Goal: Task Accomplishment & Management: Use online tool/utility

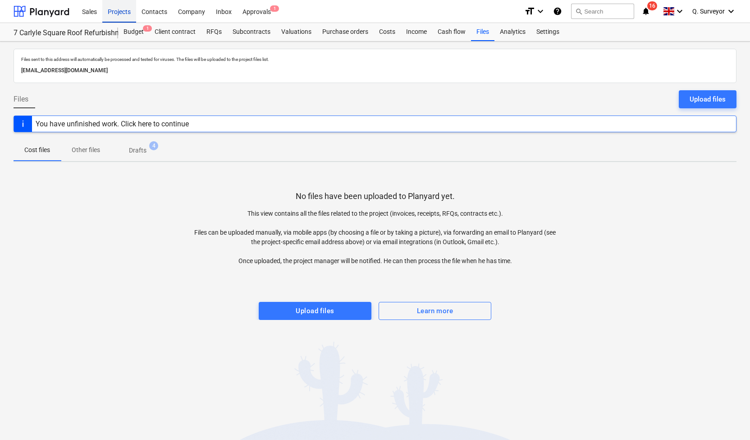
click at [119, 9] on div "Projects" at bounding box center [119, 11] width 34 height 23
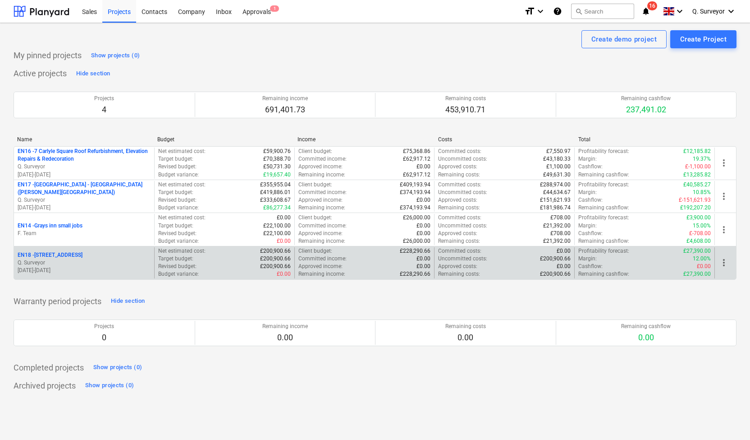
click at [83, 251] on div "EN18 - [STREET_ADDRESS]" at bounding box center [84, 255] width 133 height 8
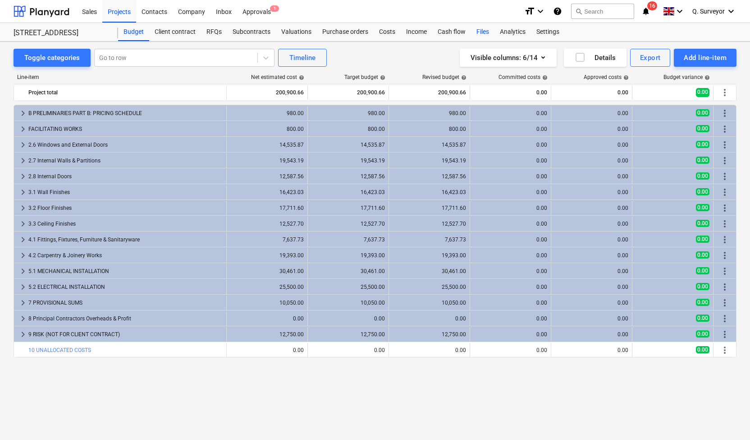
click at [479, 29] on div "Files" at bounding box center [482, 32] width 23 height 18
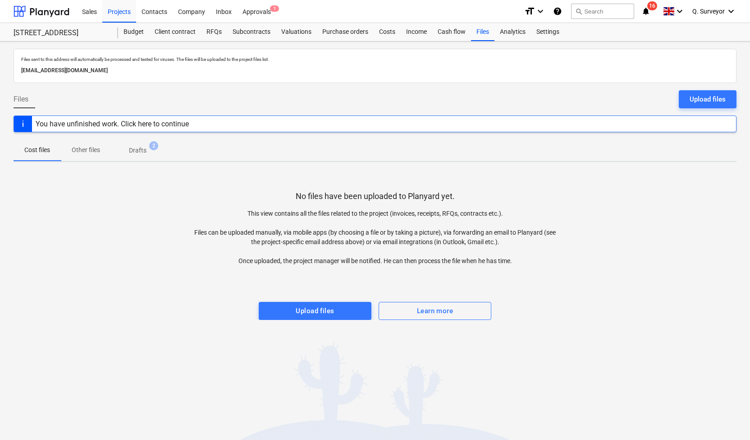
drag, startPoint x: 181, startPoint y: 71, endPoint x: 9, endPoint y: 71, distance: 171.7
click at [3, 71] on div "Files sent to this address will automatically be processed and tested for virus…" at bounding box center [375, 240] width 750 height 398
copy p "[EMAIL_ADDRESS][DOMAIN_NAME]"
click at [481, 36] on div "Files 1" at bounding box center [482, 32] width 23 height 18
click at [124, 12] on div "Projects" at bounding box center [119, 11] width 34 height 23
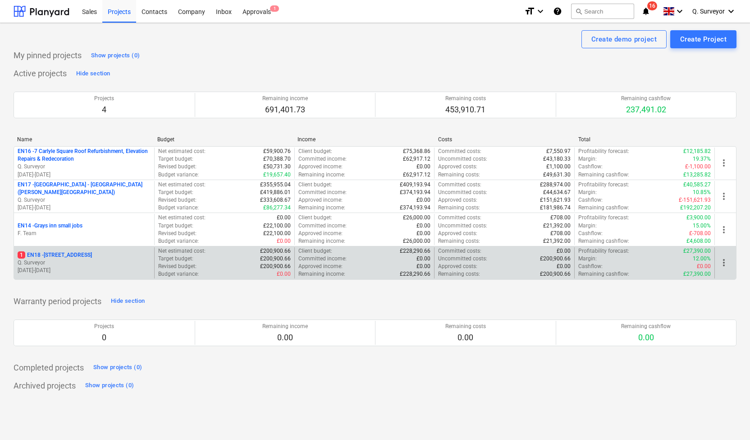
click at [92, 255] on div "[STREET_ADDRESS]" at bounding box center [84, 255] width 133 height 8
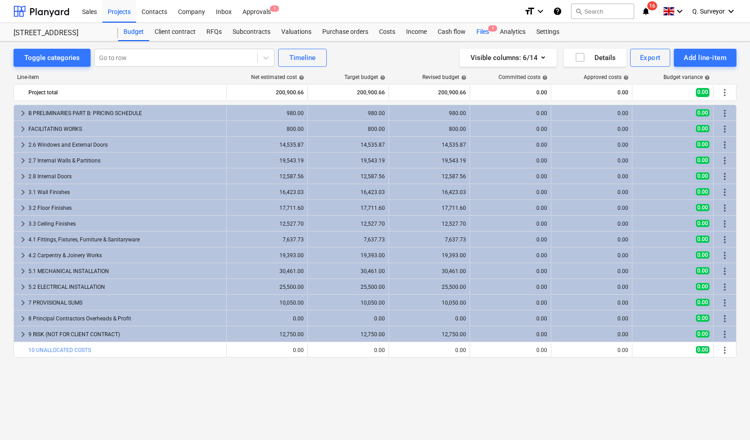
click at [485, 28] on div "Files 1" at bounding box center [482, 32] width 23 height 18
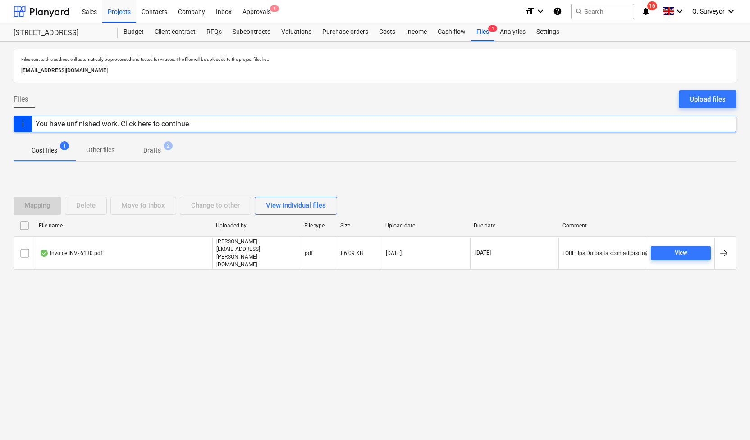
drag, startPoint x: 183, startPoint y: 71, endPoint x: 9, endPoint y: 73, distance: 174.5
click at [11, 73] on div "Files sent to this address will automatically be processed and tested for virus…" at bounding box center [375, 240] width 750 height 398
copy p "[EMAIL_ADDRESS][DOMAIN_NAME]"
